Goal: Information Seeking & Learning: Learn about a topic

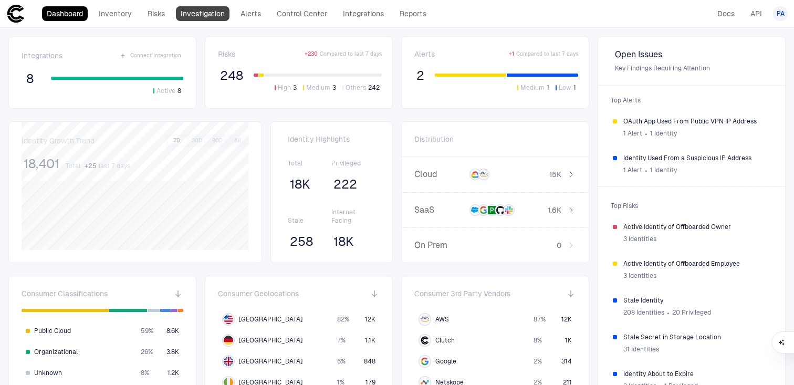
click at [219, 19] on link "Investigation" at bounding box center [203, 13] width 54 height 15
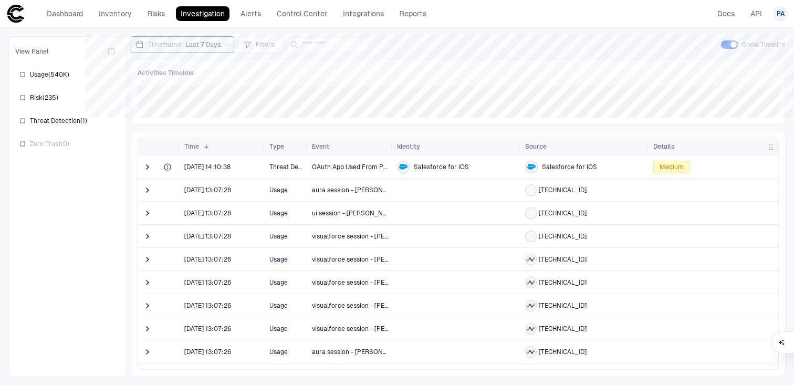
click at [666, 164] on span "Medium" at bounding box center [671, 167] width 24 height 8
click at [150, 169] on span at bounding box center [147, 167] width 10 height 10
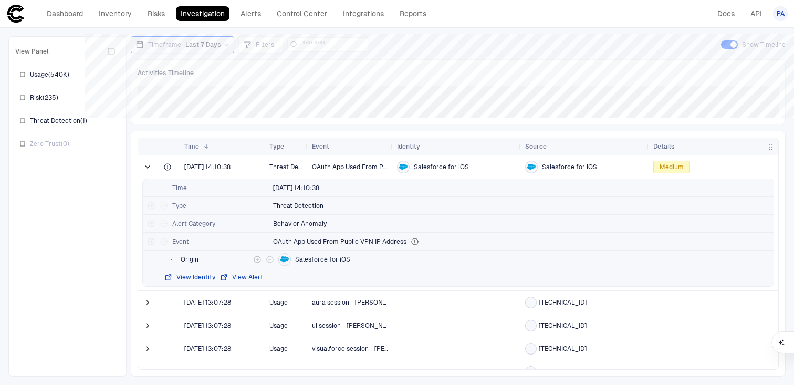
click at [169, 258] on icon "button" at bounding box center [170, 259] width 8 height 8
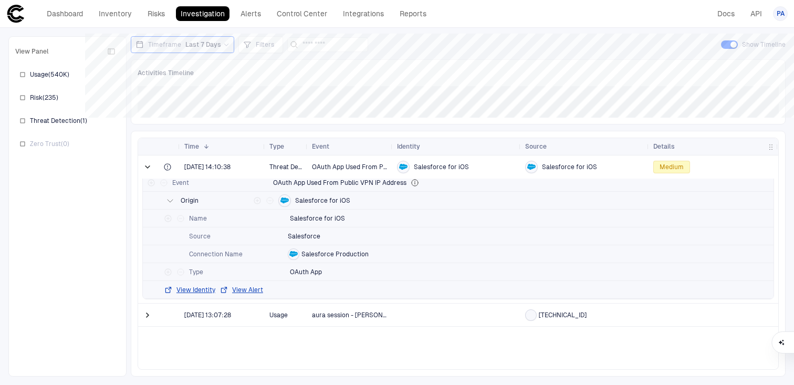
scroll to position [92, 0]
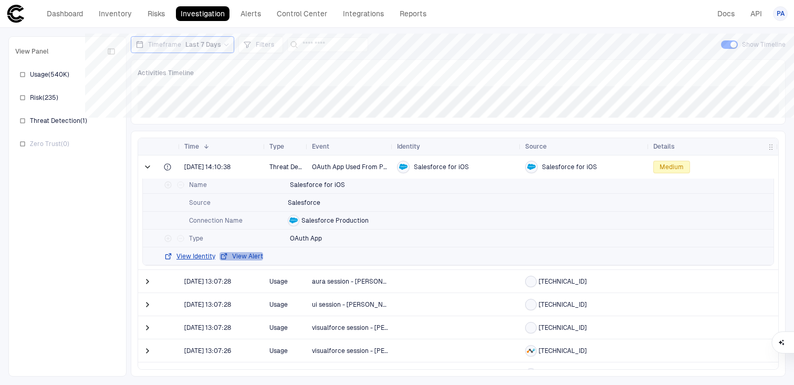
click at [239, 253] on button "View Alert" at bounding box center [241, 256] width 44 height 8
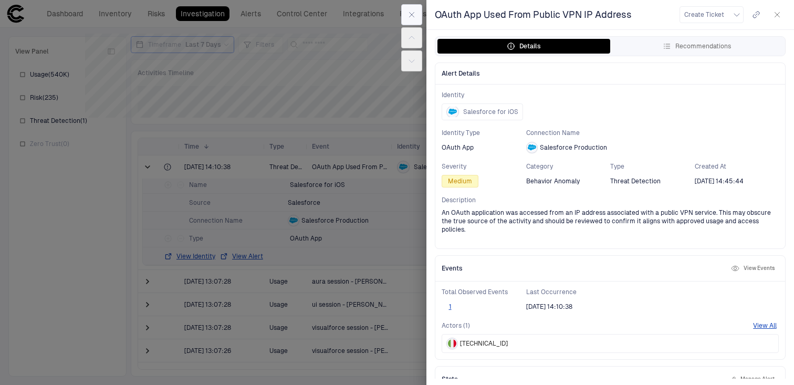
click at [412, 16] on icon "button" at bounding box center [411, 14] width 8 height 8
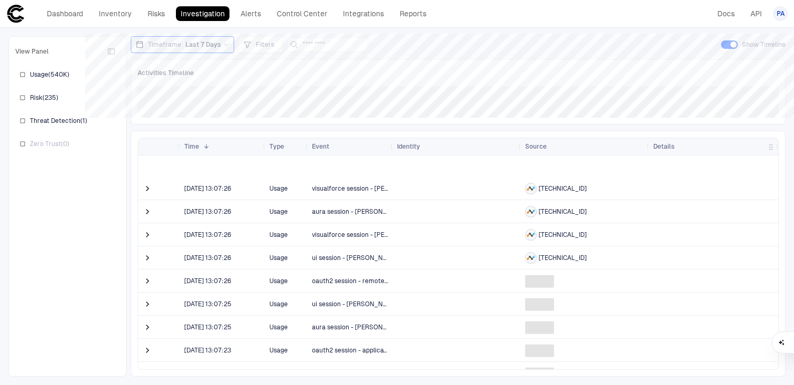
scroll to position [367, 0]
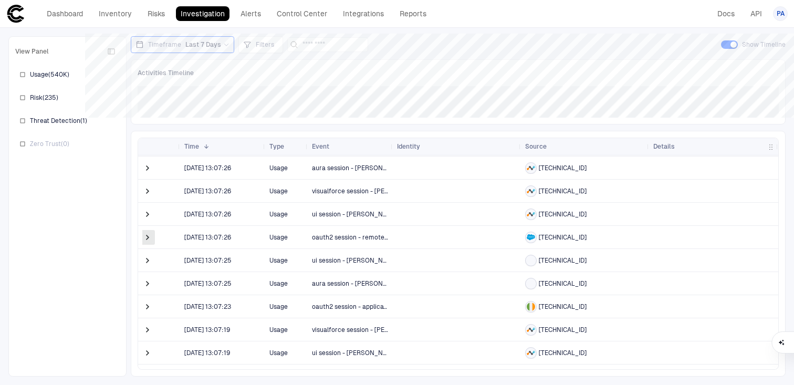
click at [147, 237] on span at bounding box center [147, 237] width 10 height 10
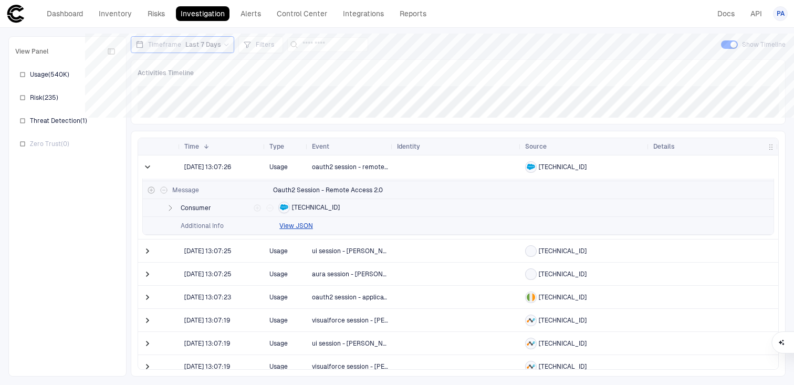
scroll to position [0, 0]
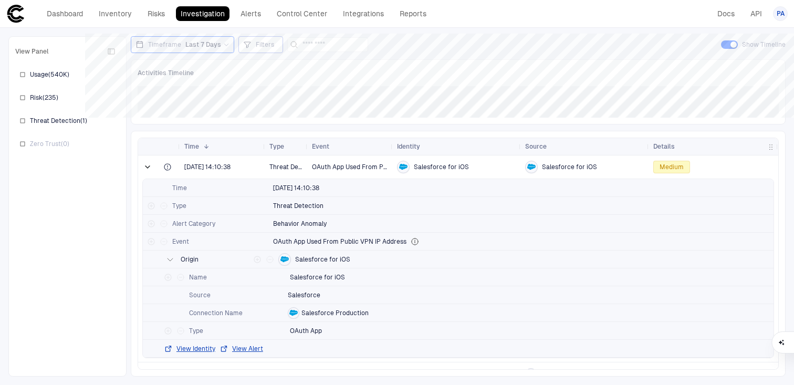
click at [257, 44] on span "Filters" at bounding box center [265, 44] width 18 height 8
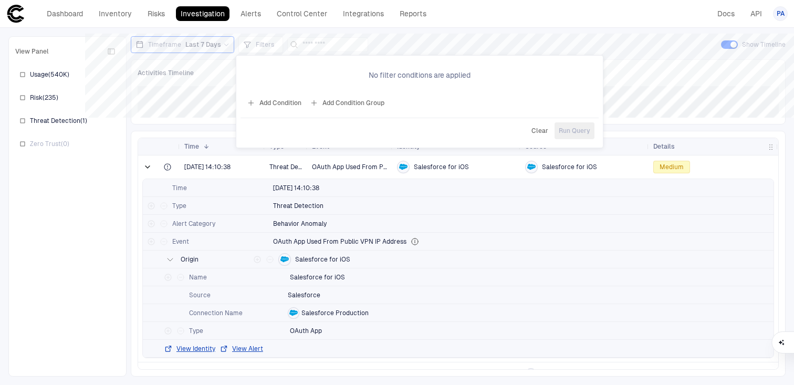
click at [256, 43] on div at bounding box center [397, 192] width 794 height 385
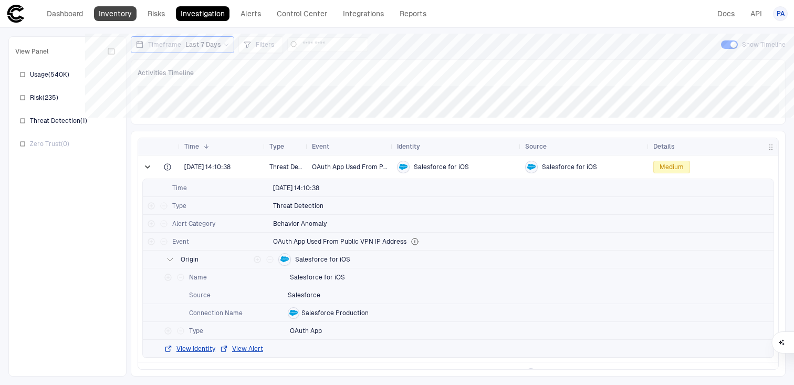
click at [123, 13] on link "Inventory" at bounding box center [115, 13] width 43 height 15
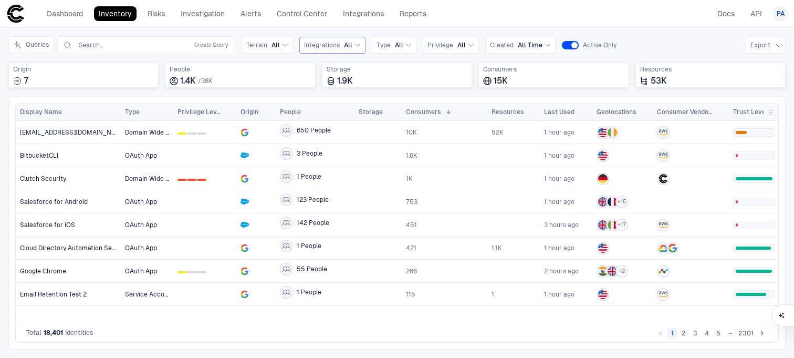
click at [313, 43] on span "Integrations" at bounding box center [322, 45] width 36 height 8
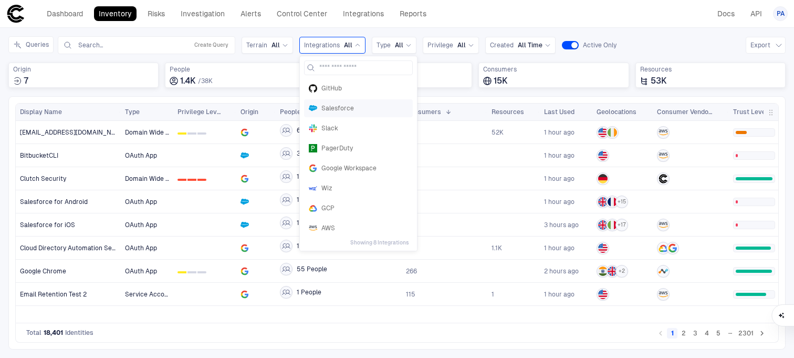
click at [333, 107] on span "Salesforce" at bounding box center [364, 108] width 87 height 8
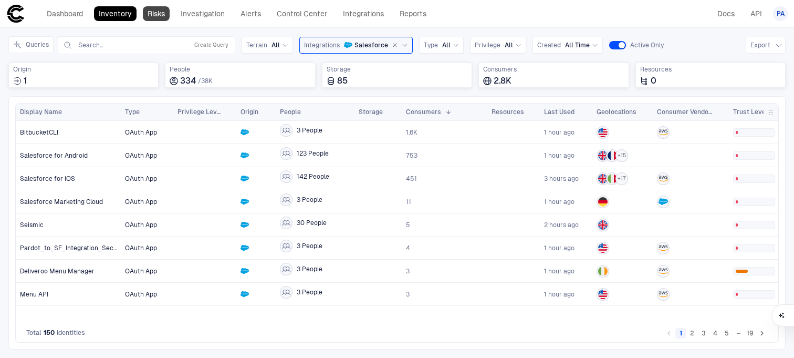
click at [154, 13] on link "Risks" at bounding box center [156, 13] width 27 height 15
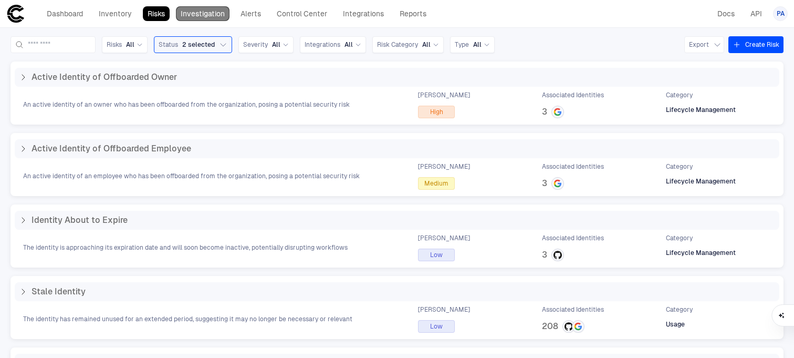
click at [205, 13] on link "Investigation" at bounding box center [203, 13] width 54 height 15
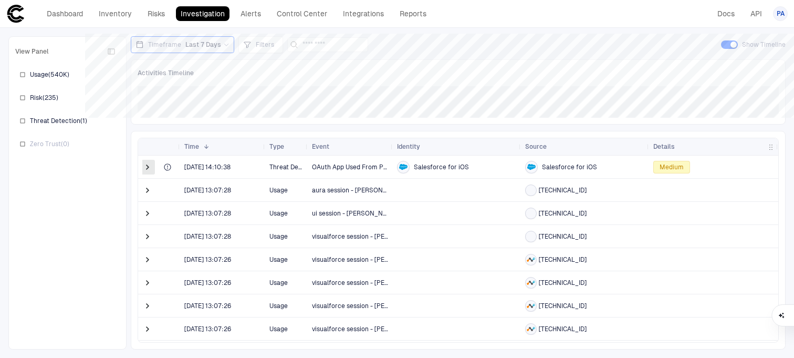
click at [148, 166] on span at bounding box center [147, 167] width 10 height 10
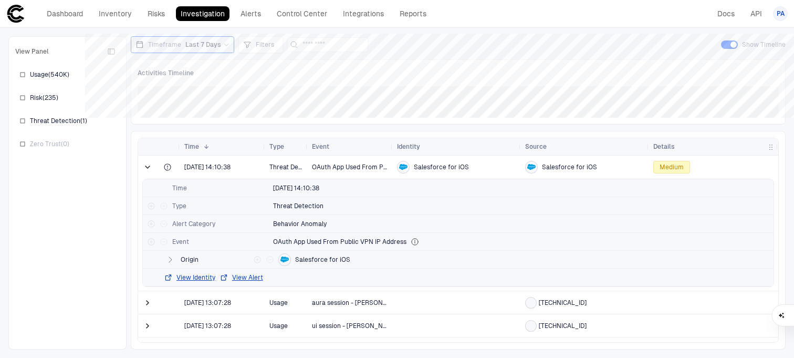
click at [148, 166] on span at bounding box center [147, 167] width 10 height 10
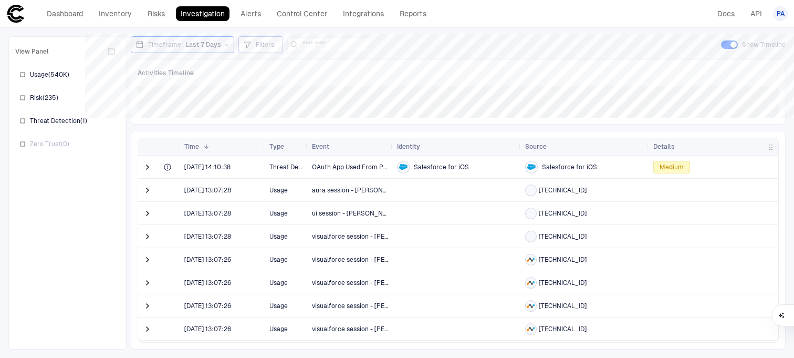
click at [261, 44] on span "Filters" at bounding box center [265, 44] width 18 height 8
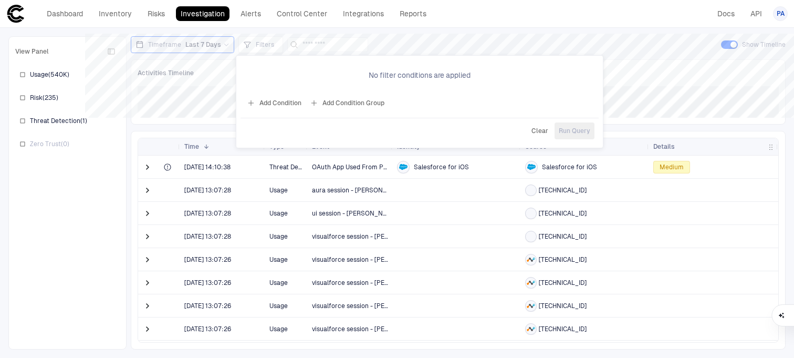
click at [265, 49] on div at bounding box center [397, 179] width 794 height 358
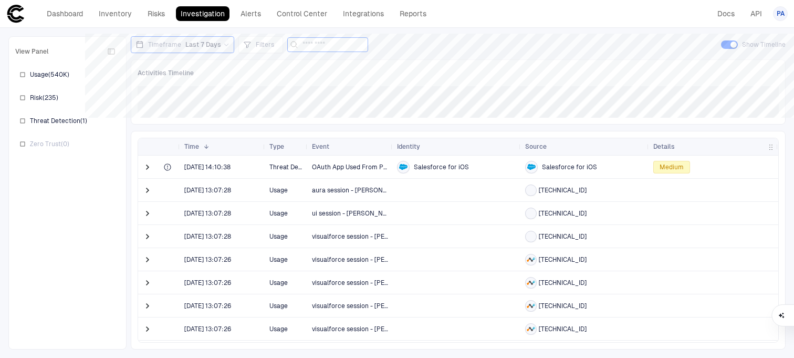
click at [304, 46] on input at bounding box center [333, 45] width 63 height 14
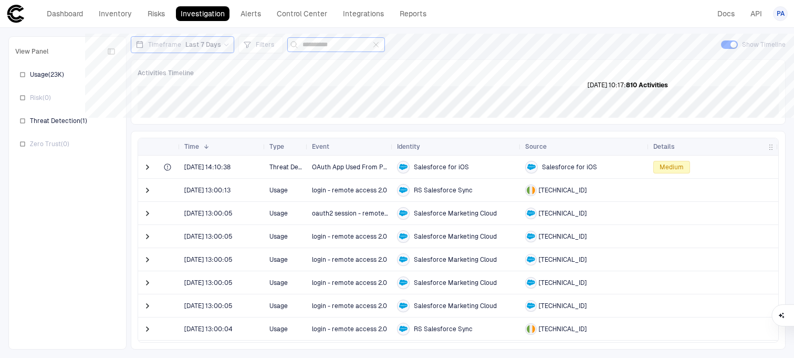
type input "**********"
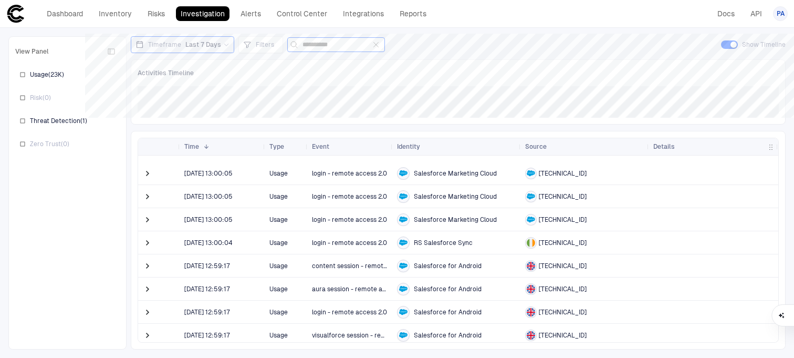
scroll to position [130, 0]
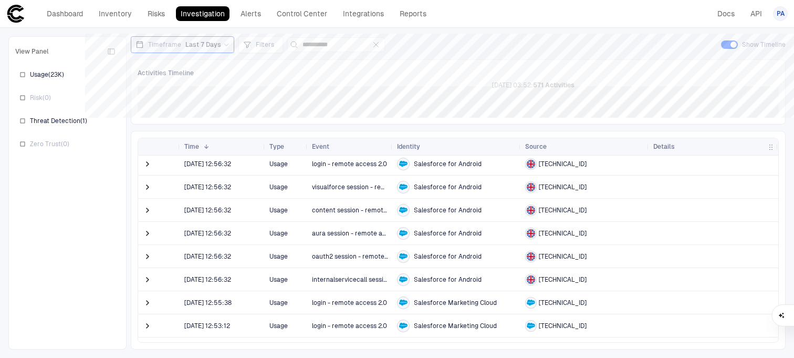
click at [504, 186] on div "Salesforce for Android" at bounding box center [457, 187] width 120 height 13
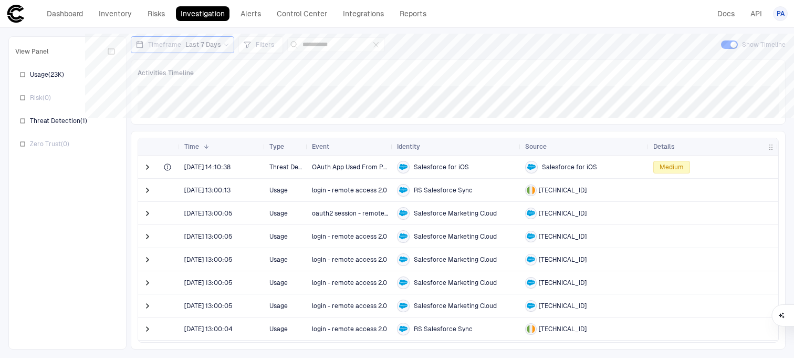
click at [667, 168] on span "Medium" at bounding box center [671, 167] width 24 height 8
click at [147, 166] on span at bounding box center [147, 167] width 10 height 10
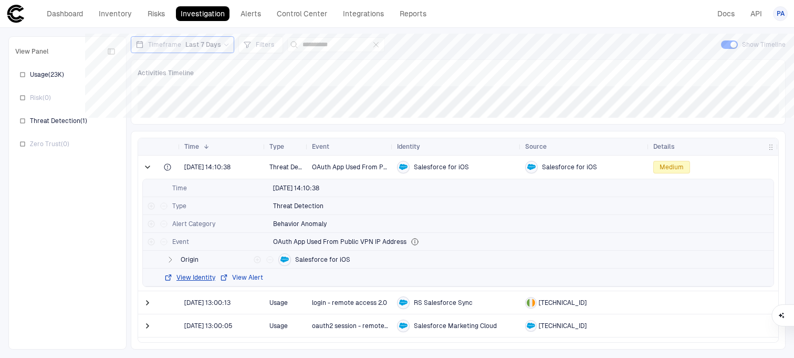
click at [254, 275] on button "View Alert" at bounding box center [241, 277] width 44 height 8
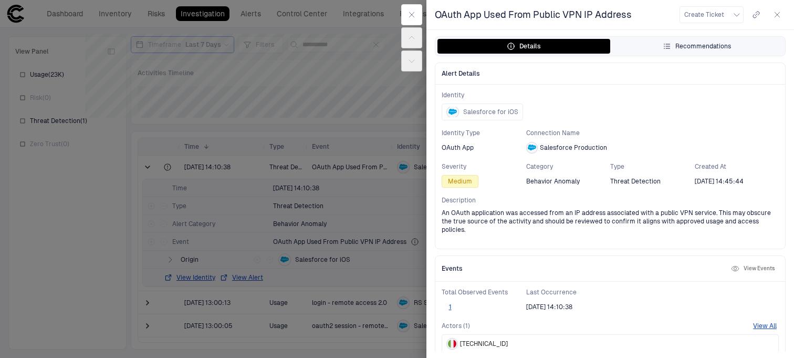
click at [679, 48] on div "Recommendations" at bounding box center [697, 46] width 68 height 8
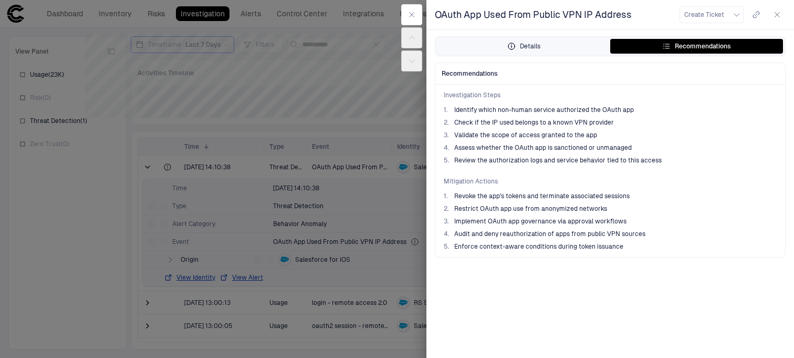
click at [502, 44] on button "Details" at bounding box center [523, 46] width 173 height 15
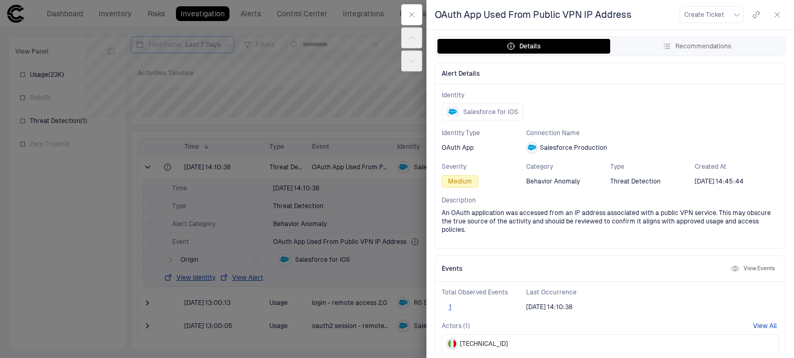
click at [759, 321] on button "View All" at bounding box center [765, 325] width 24 height 8
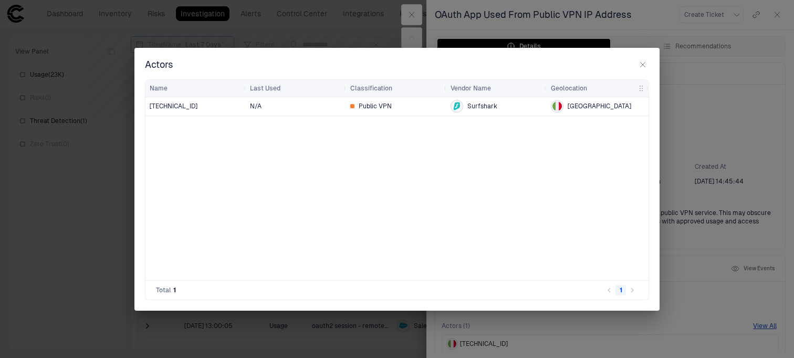
click at [380, 116] on div "[TECHNICAL_ID] N/A Public VPN Surfshark [GEOGRAPHIC_DATA]" at bounding box center [396, 188] width 503 height 183
click at [645, 60] on icon "button" at bounding box center [642, 64] width 8 height 8
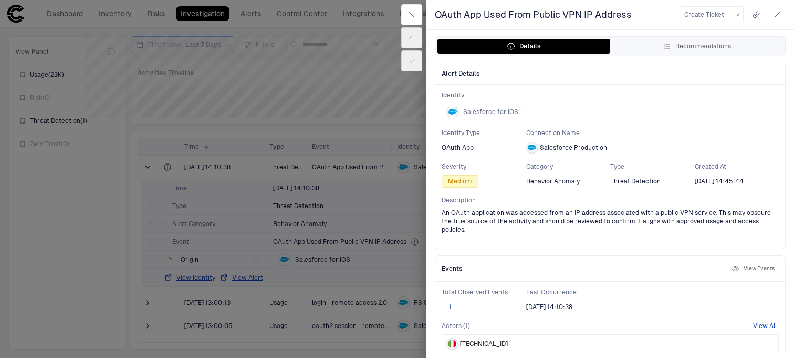
click at [504, 122] on div "Identity Salesforce for iOS Identity Type OAuth App Connection Name Salesforce …" at bounding box center [610, 167] width 350 height 164
click at [501, 110] on span "Salesforce for iOS" at bounding box center [490, 112] width 55 height 8
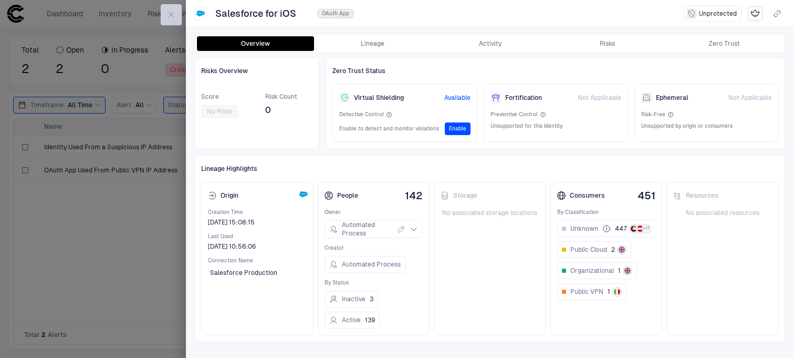
click at [172, 8] on button "button" at bounding box center [171, 14] width 21 height 21
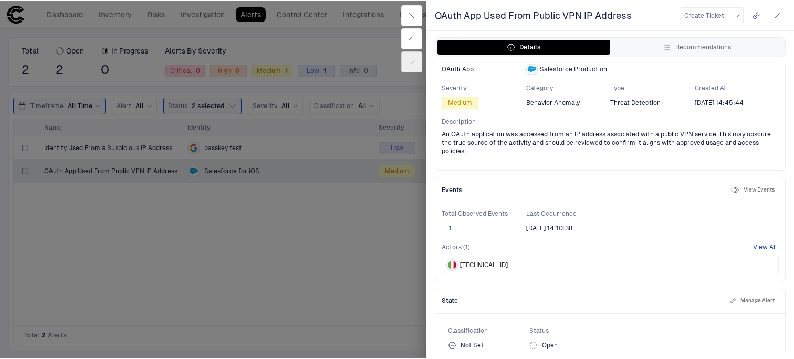
scroll to position [83, 0]
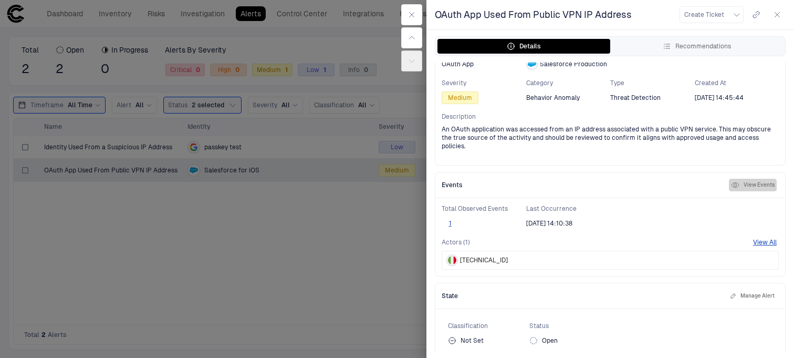
click at [754, 178] on button "View Events" at bounding box center [753, 184] width 48 height 13
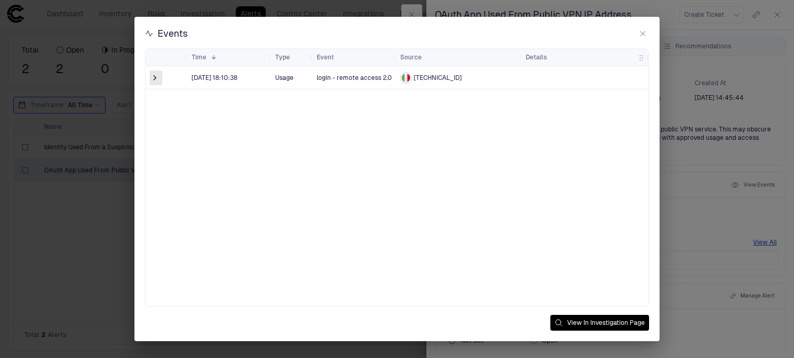
click at [154, 79] on span at bounding box center [155, 77] width 10 height 10
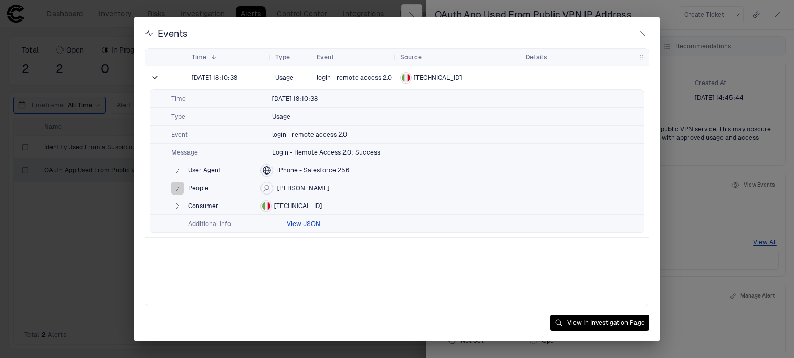
click at [177, 188] on icon "button" at bounding box center [177, 187] width 3 height 5
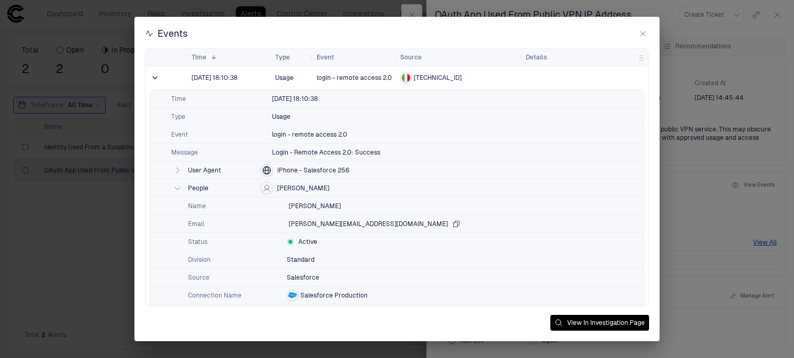
click at [454, 223] on icon "button" at bounding box center [457, 223] width 6 height 6
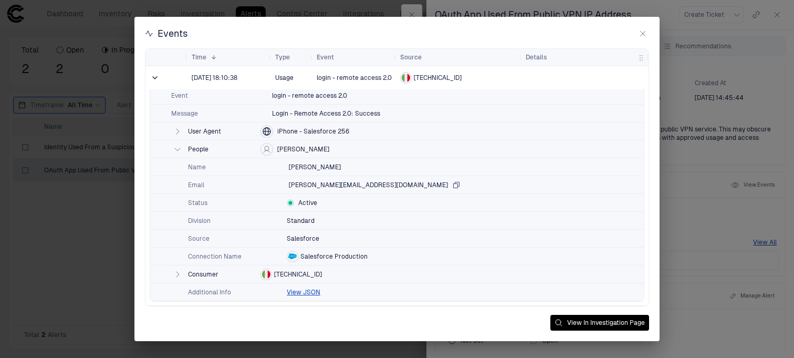
scroll to position [0, 0]
